Goal: Complete application form

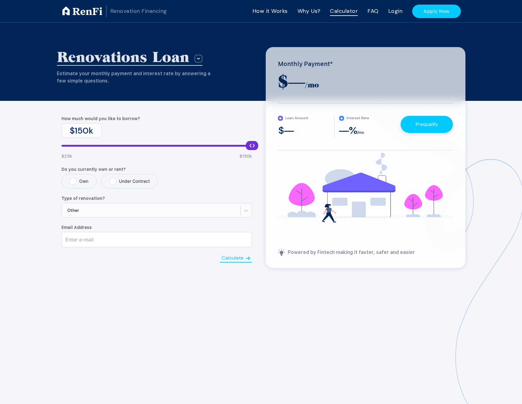
click at [88, 15] on h1 "RenFi" at bounding box center [87, 11] width 30 height 11
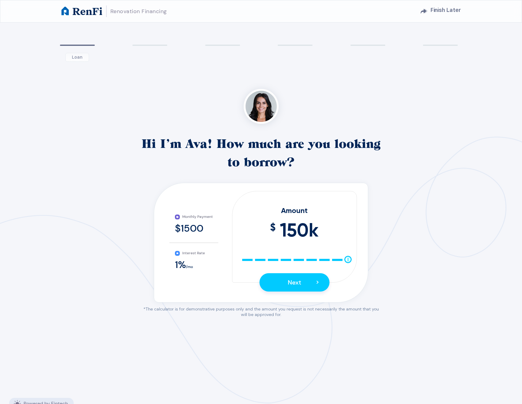
click at [219, 47] on span "3" at bounding box center [222, 45] width 41 height 15
